Goal: Transaction & Acquisition: Purchase product/service

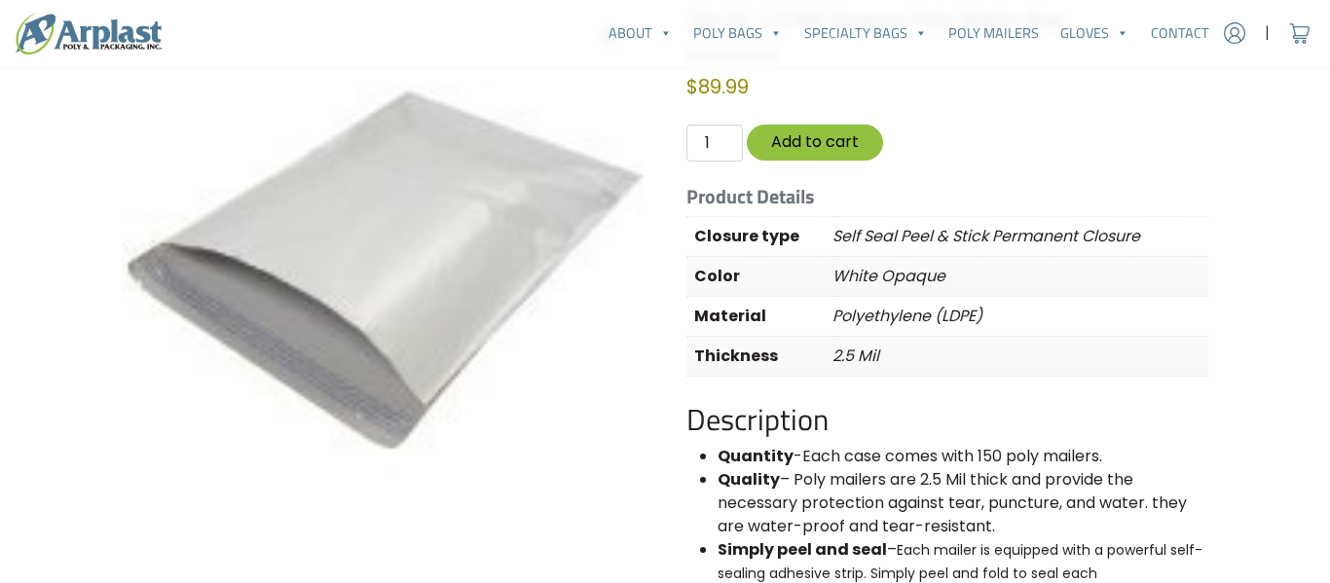
scroll to position [218, 0]
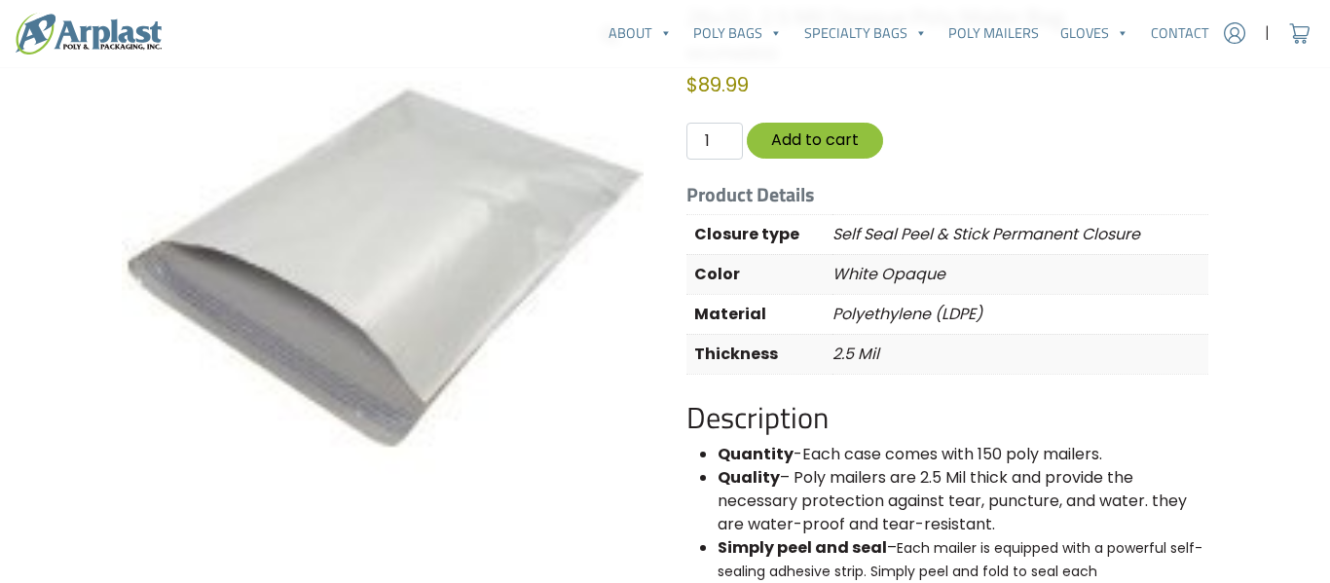
click at [915, 194] on h5 "Product Details" at bounding box center [947, 194] width 522 height 23
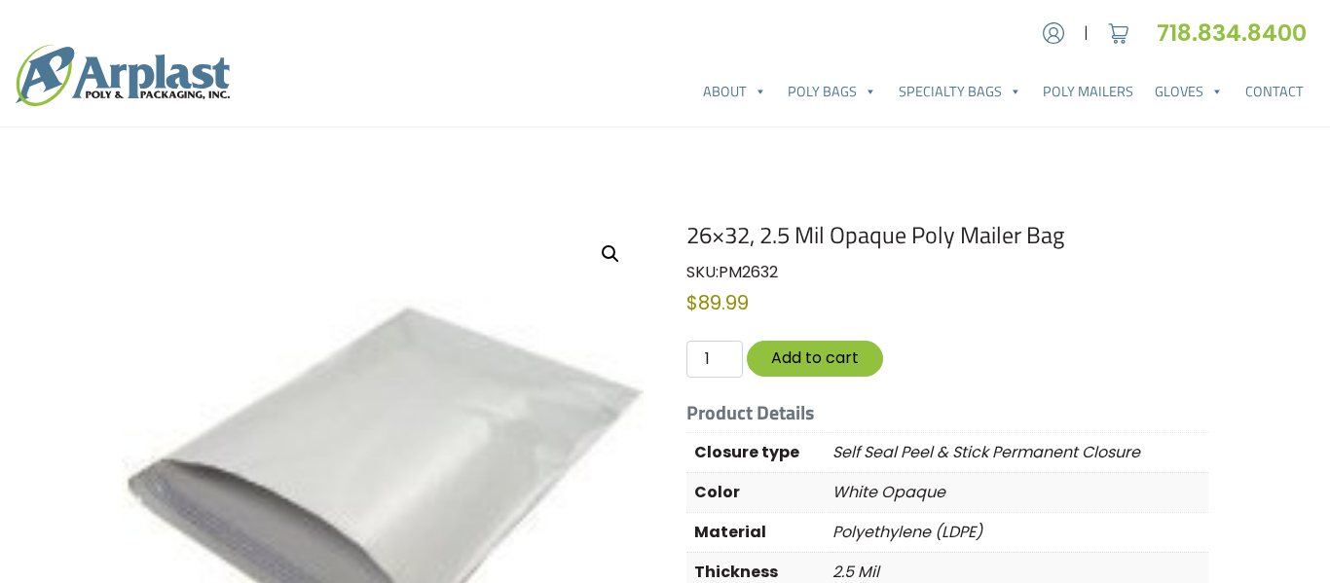
scroll to position [3, 0]
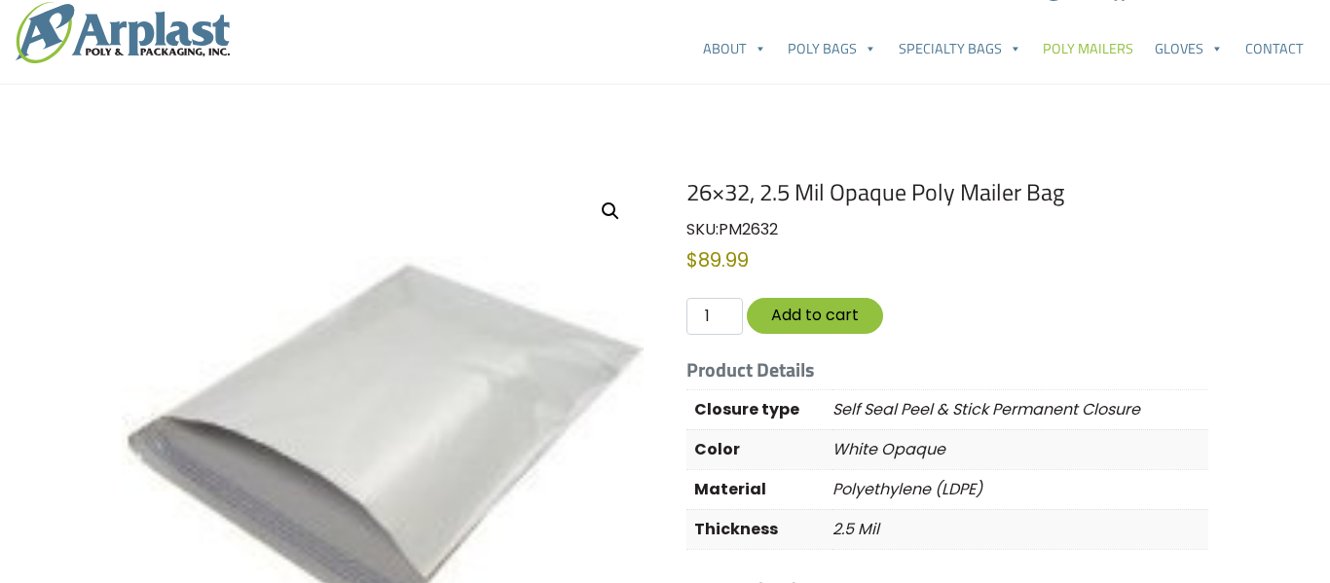
click at [1094, 52] on link "Poly Mailers" at bounding box center [1088, 48] width 112 height 39
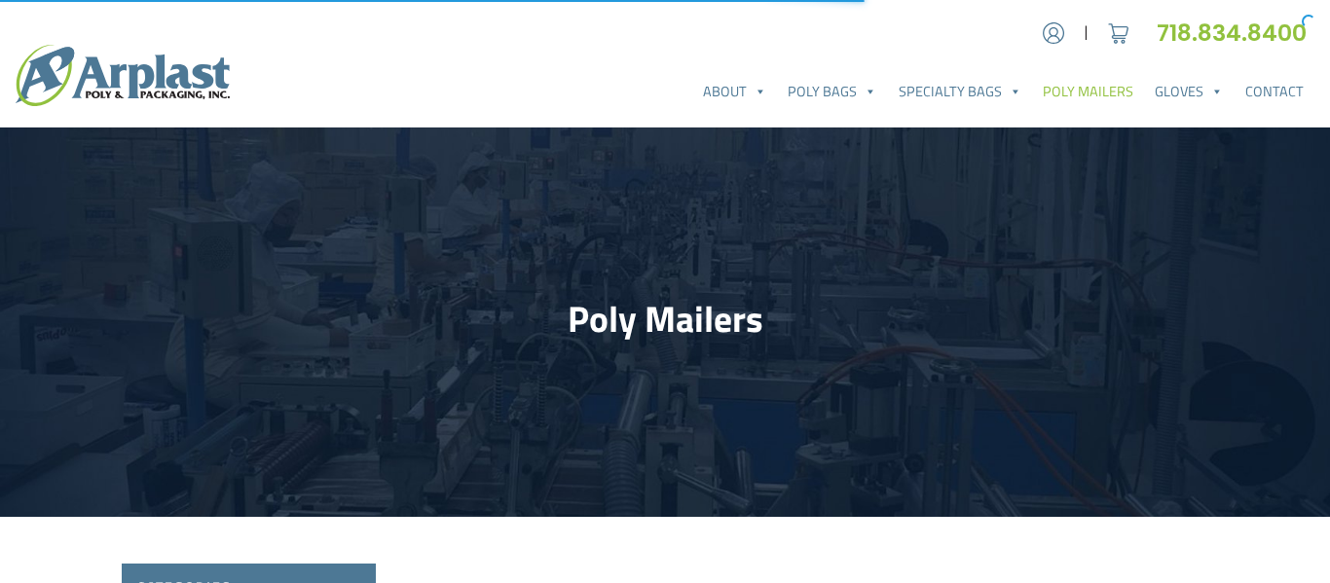
select select "25"
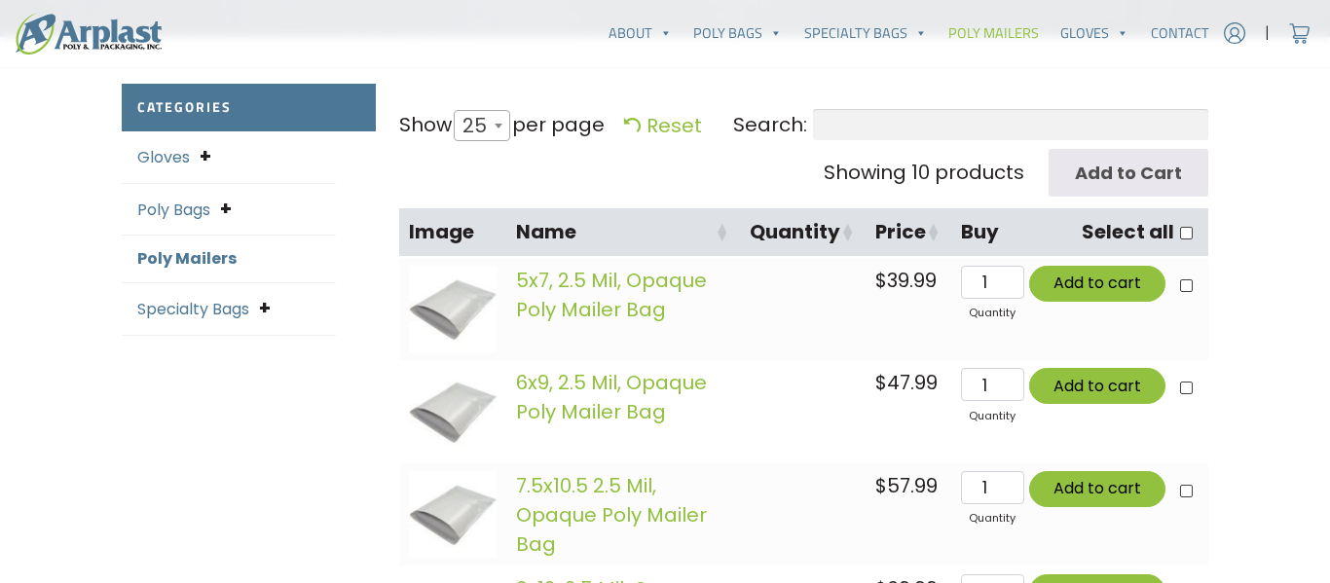
click at [497, 129] on span at bounding box center [498, 125] width 19 height 29
click at [497, 110] on select "10 25 50 100 All" at bounding box center [478, 109] width 54 height 1
select select "-1"
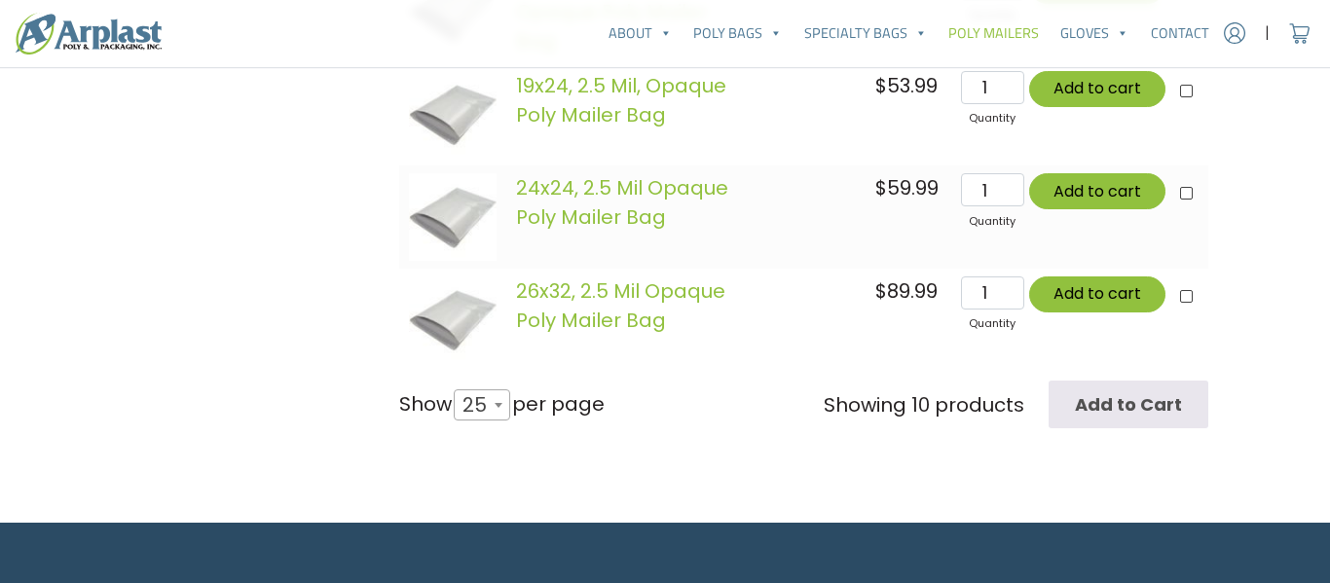
scroll to position [1390, 0]
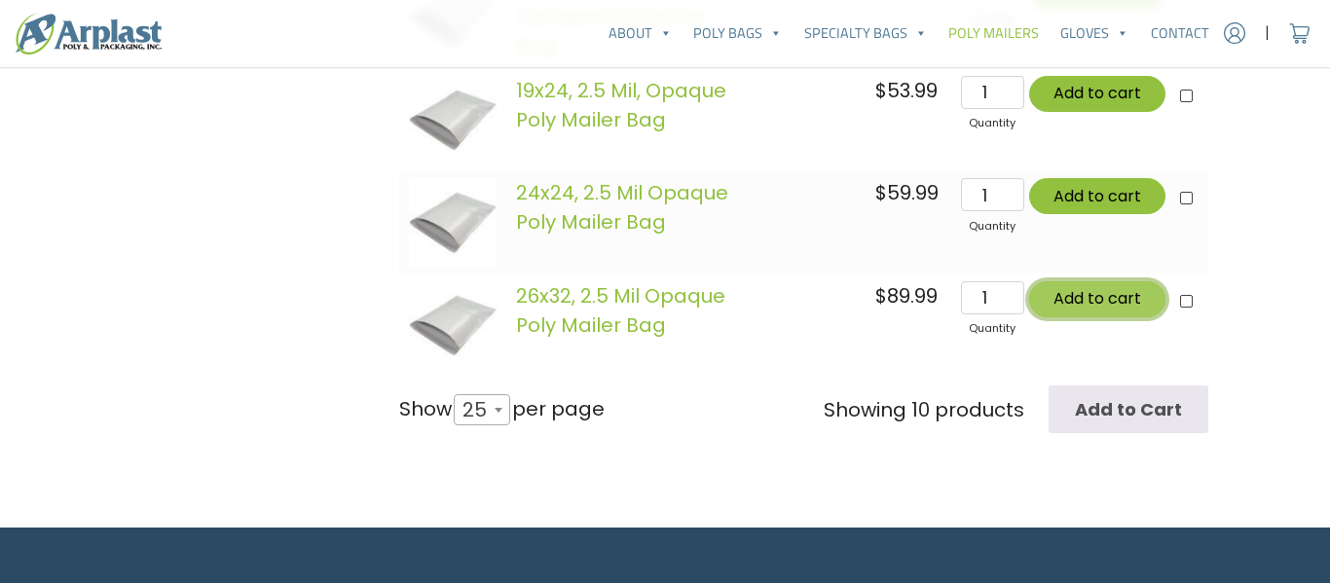
click at [1096, 300] on button "Add to cart" at bounding box center [1097, 299] width 136 height 36
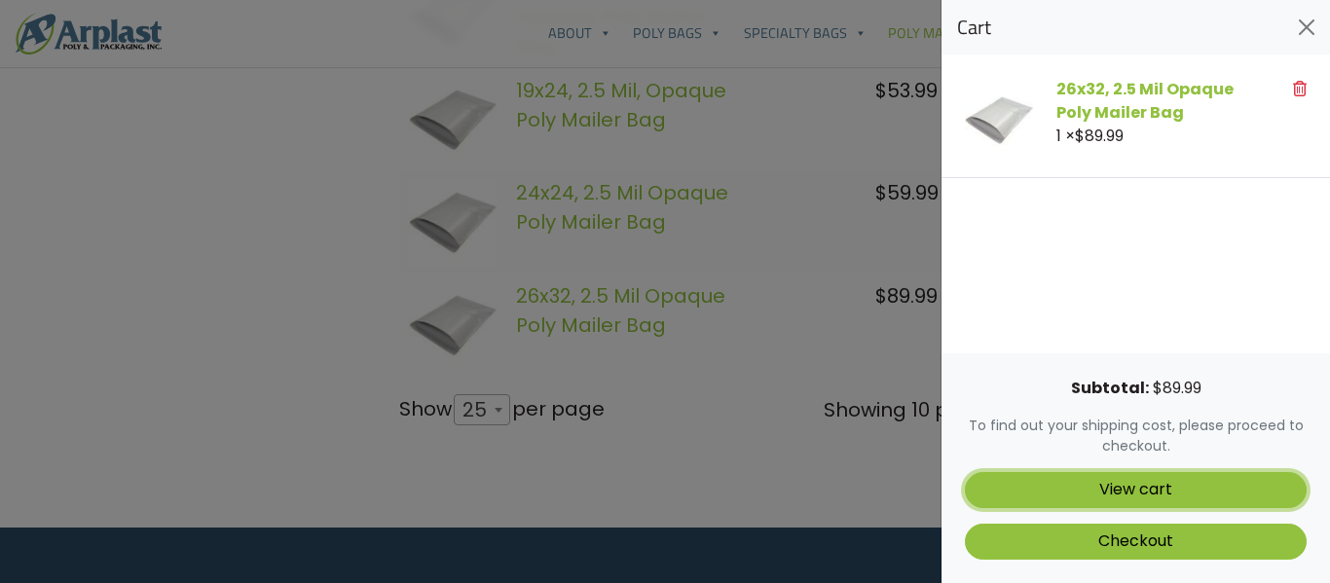
click at [1134, 489] on link "View cart" at bounding box center [1136, 490] width 342 height 36
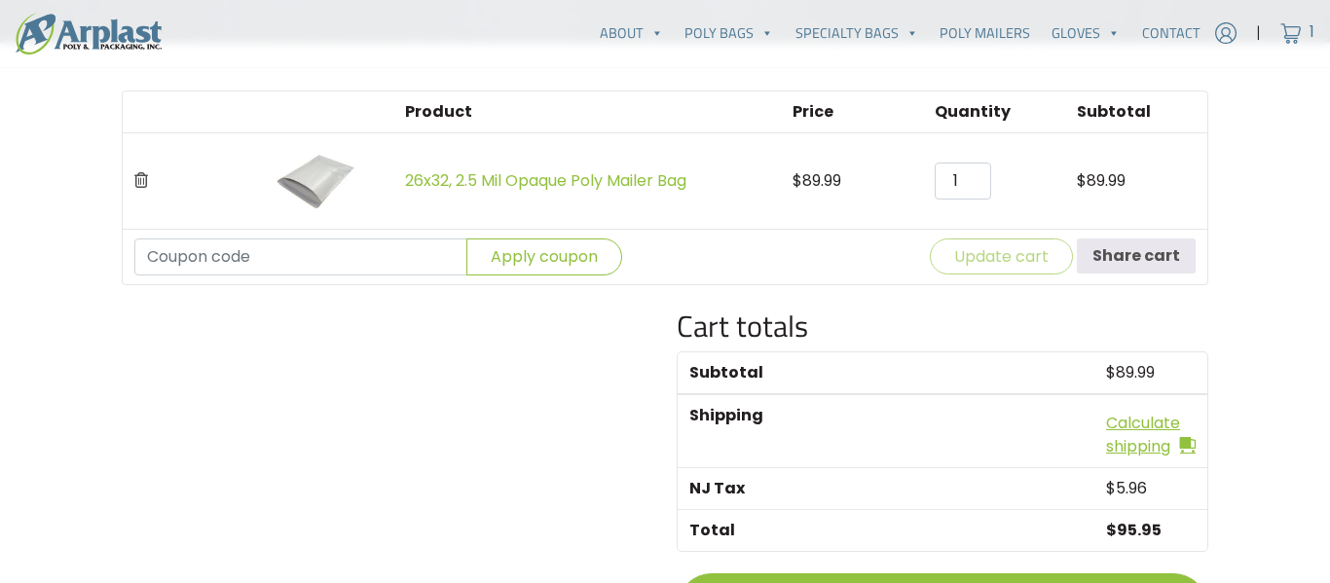
scroll to position [512, 0]
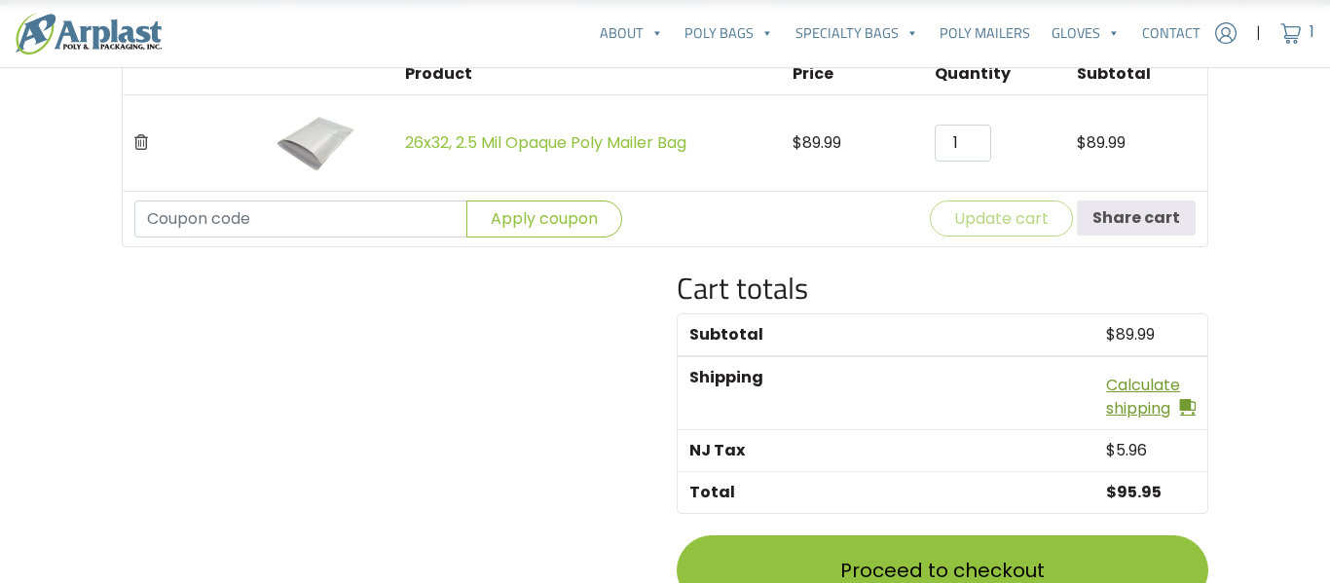
click at [1136, 382] on link "Calculate shipping" at bounding box center [1151, 397] width 90 height 47
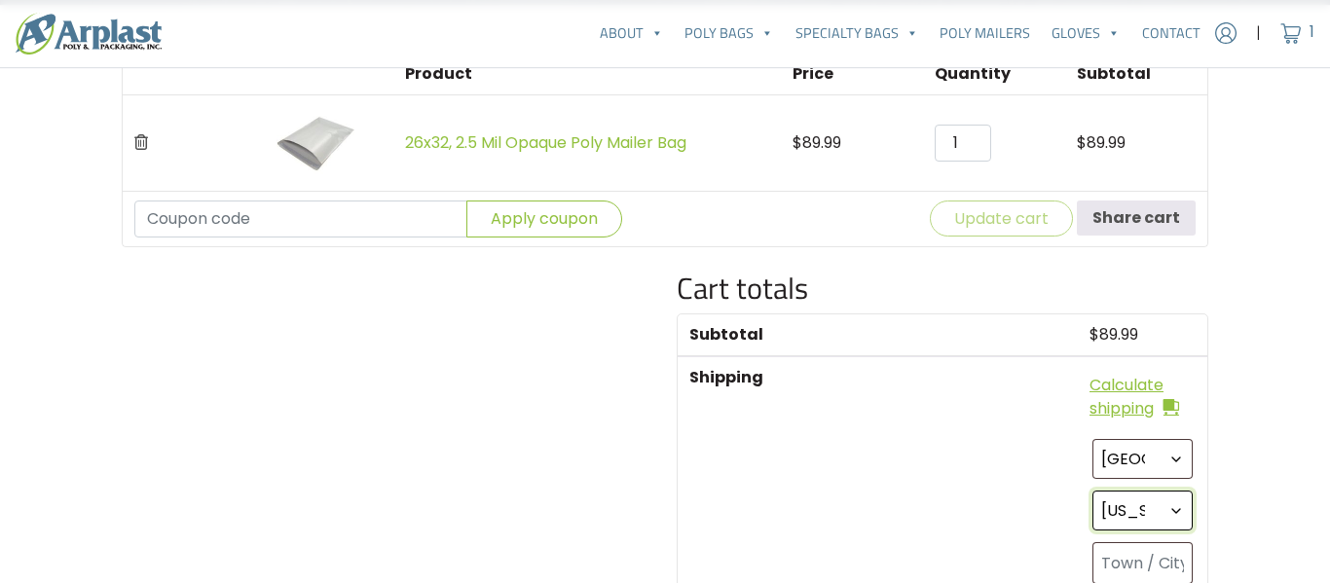
click at [1127, 498] on select "Select an option… Alabama Alaska Arizona Arkansas California Colorado Connectic…" at bounding box center [1142, 511] width 100 height 40
select select "TX"
click at [1092, 491] on select "Select an option… Alabama Alaska Arizona Arkansas California Colorado Connectic…" at bounding box center [1142, 511] width 100 height 40
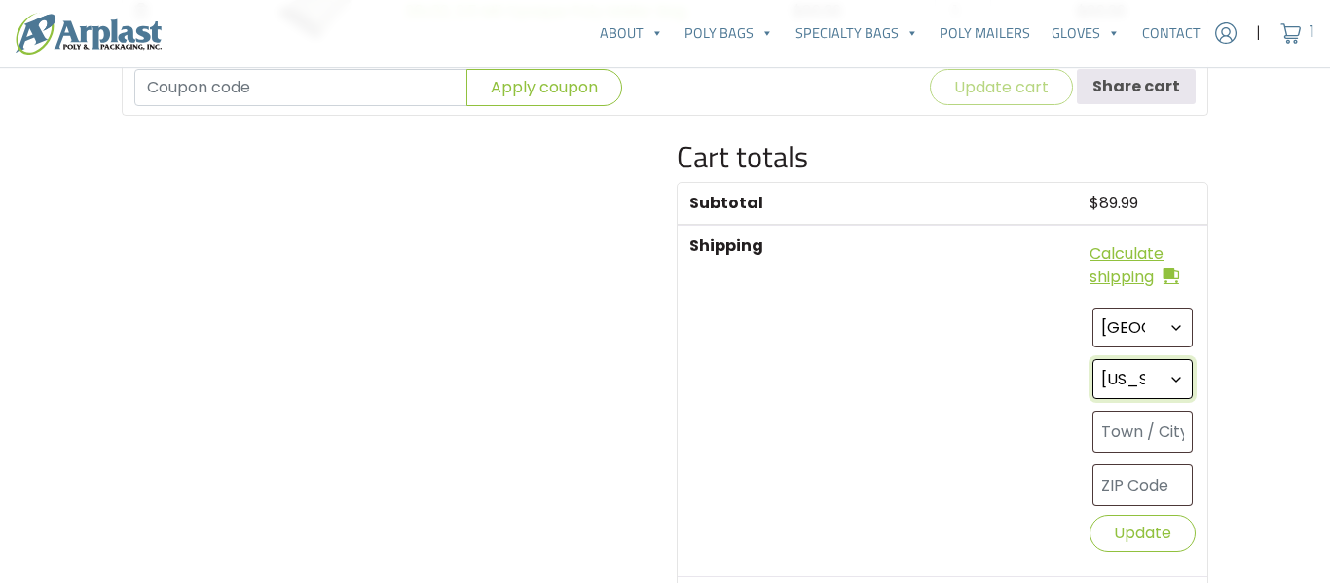
scroll to position [645, 0]
click at [1140, 482] on input "text" at bounding box center [1142, 484] width 100 height 42
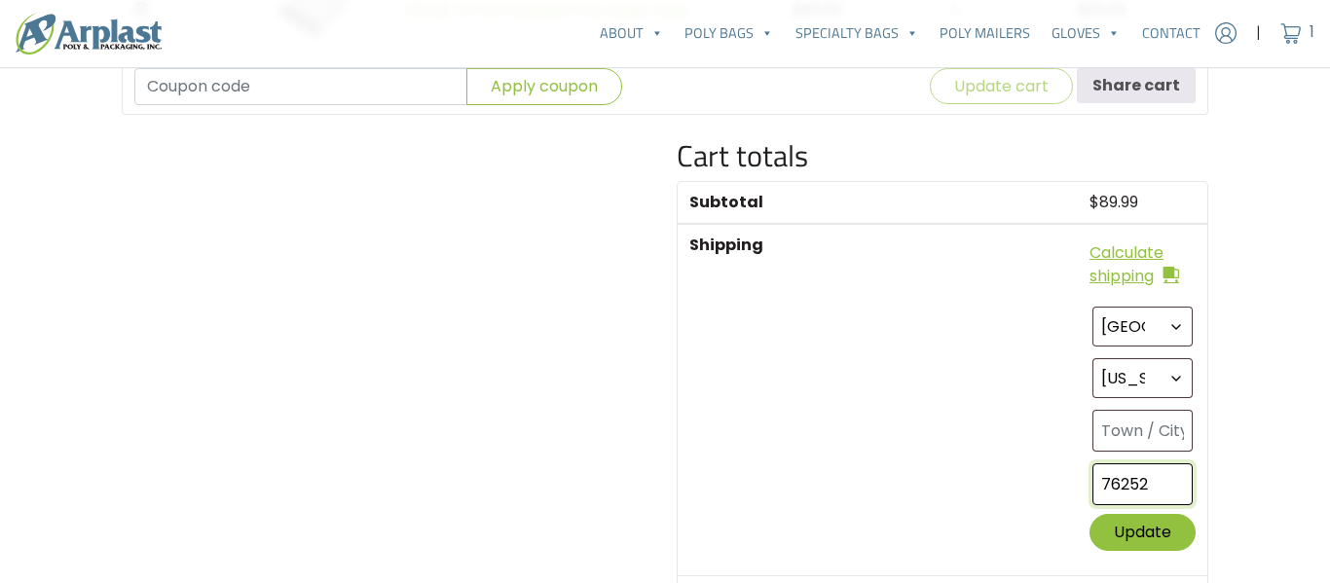
type input "76252"
click at [1145, 531] on button "Update" at bounding box center [1142, 532] width 106 height 36
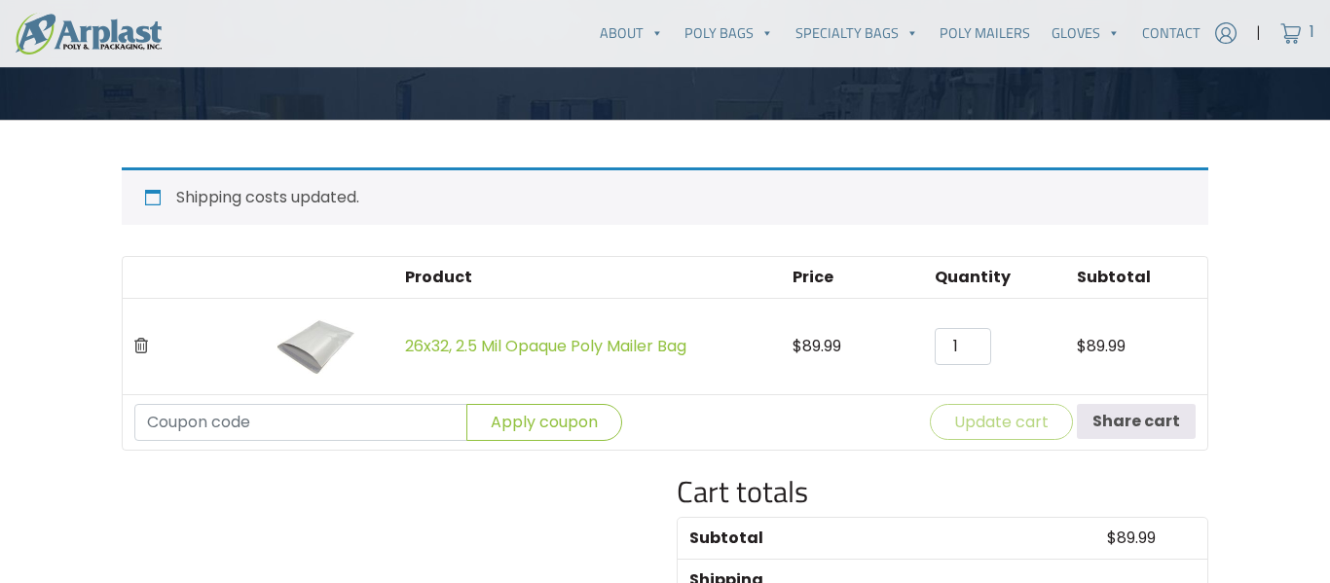
scroll to position [399, 0]
